Goal: Information Seeking & Learning: Learn about a topic

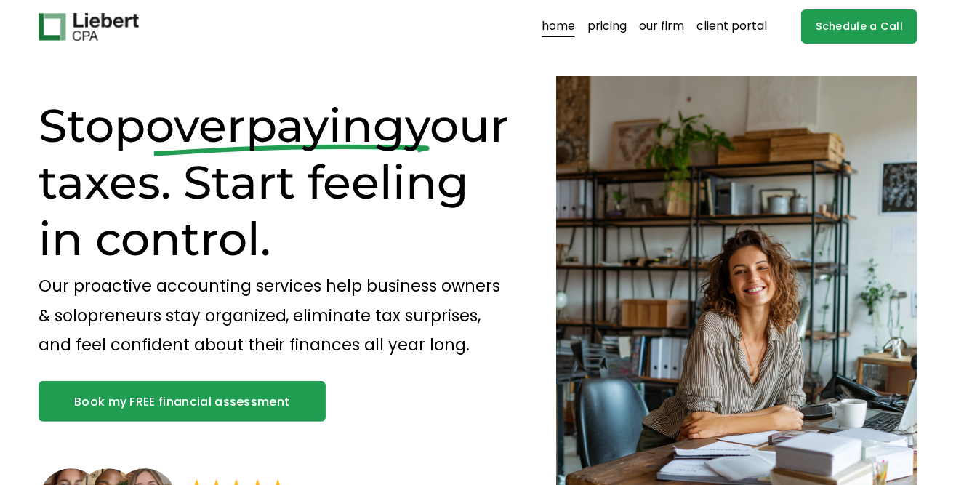
click at [607, 27] on link "pricing" at bounding box center [607, 26] width 39 height 23
click at [618, 25] on link "pricing" at bounding box center [607, 26] width 39 height 23
